Goal: Task Accomplishment & Management: Manage account settings

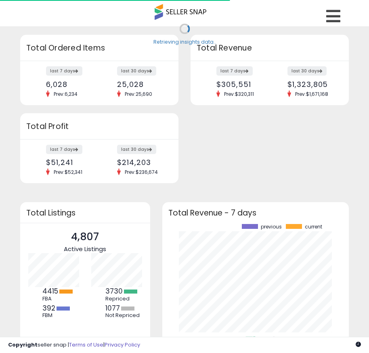
scroll to position [112, 171]
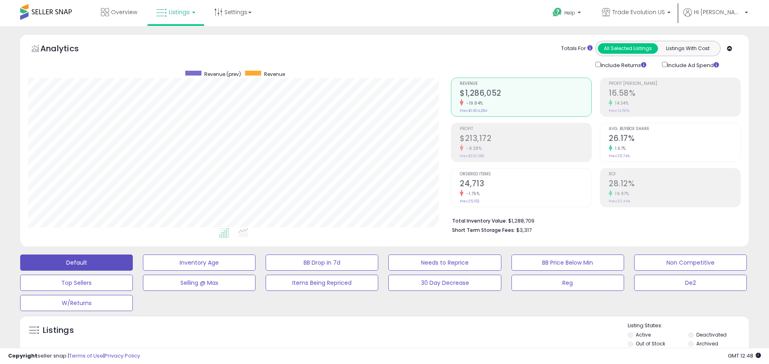
scroll to position [166, 423]
click at [369, 334] on label "Deactivated" at bounding box center [712, 334] width 30 height 7
click at [369, 343] on label "Archived" at bounding box center [708, 343] width 22 height 7
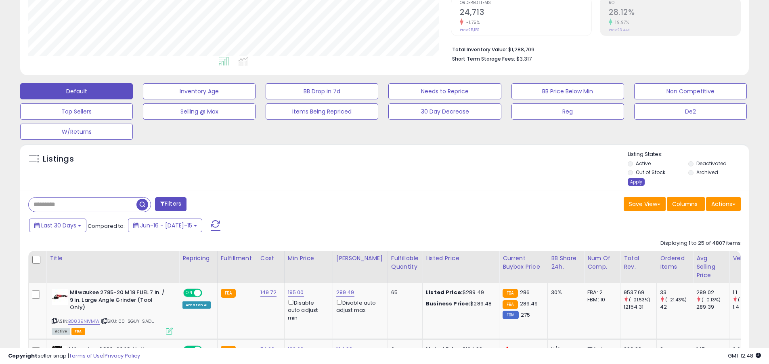
click at [369, 182] on div "Apply" at bounding box center [636, 182] width 17 height 8
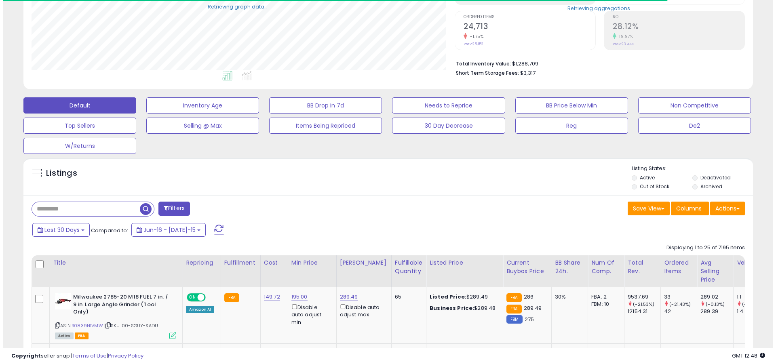
scroll to position [403762, 403504]
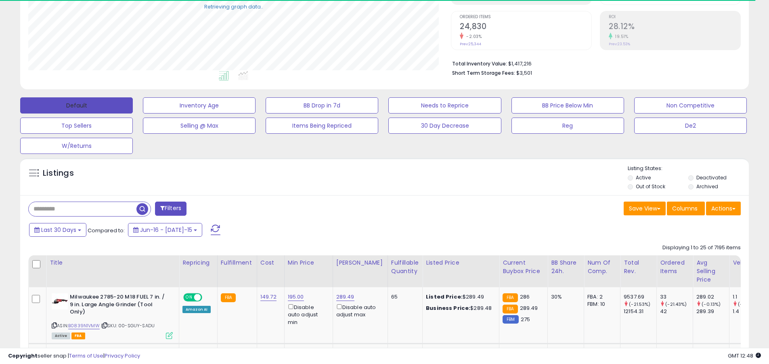
click at [76, 105] on button "Default" at bounding box center [76, 105] width 113 height 16
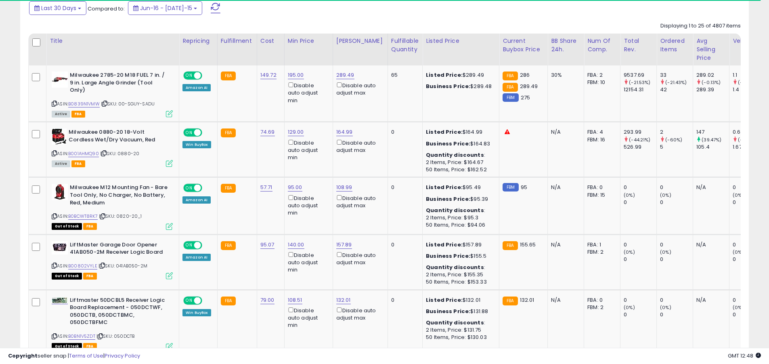
click at [211, 8] on span at bounding box center [216, 8] width 10 height 11
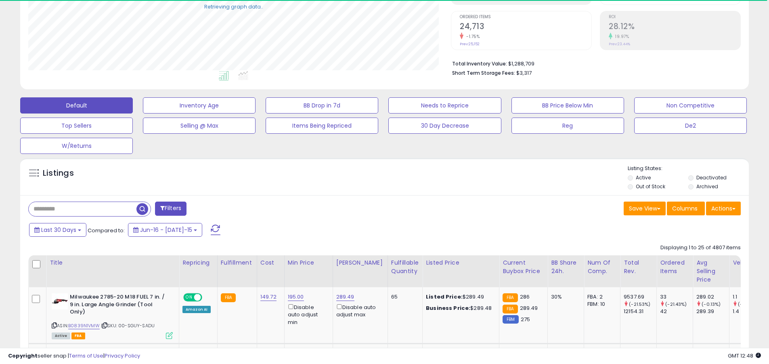
click at [82, 209] on input "text" at bounding box center [83, 209] width 108 height 14
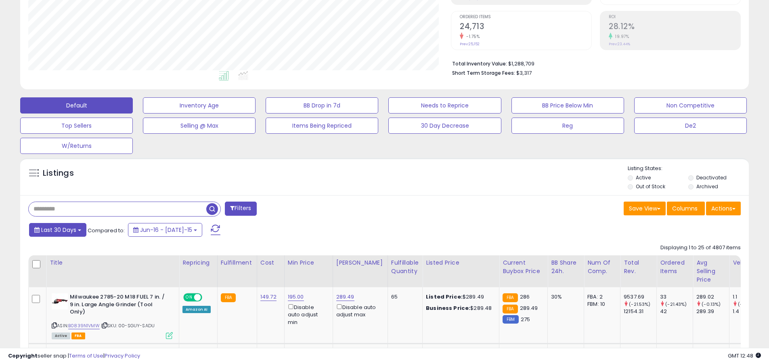
click at [57, 229] on span "Last 30 Days" at bounding box center [58, 230] width 35 height 8
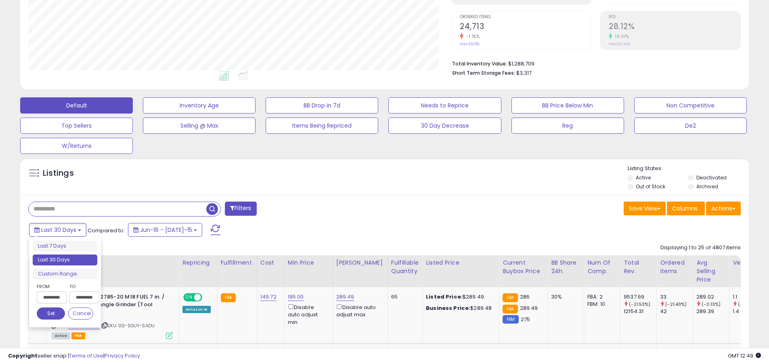
click at [65, 260] on li "Last 30 Days" at bounding box center [65, 259] width 65 height 11
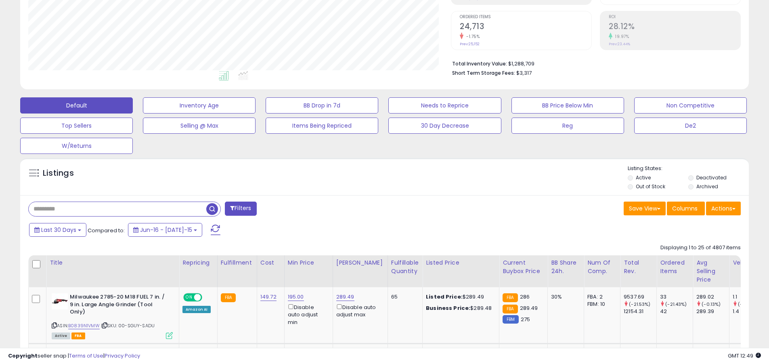
click at [118, 209] on input "text" at bounding box center [118, 209] width 178 height 14
click at [213, 208] on span "button" at bounding box center [212, 209] width 12 height 12
click at [369, 208] on button "Actions" at bounding box center [723, 209] width 35 height 14
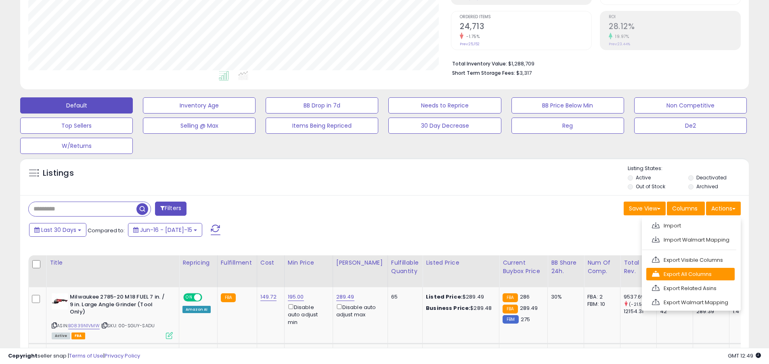
click at [369, 274] on link "Export All Columns" at bounding box center [691, 274] width 88 height 13
